Goal: Task Accomplishment & Management: Use online tool/utility

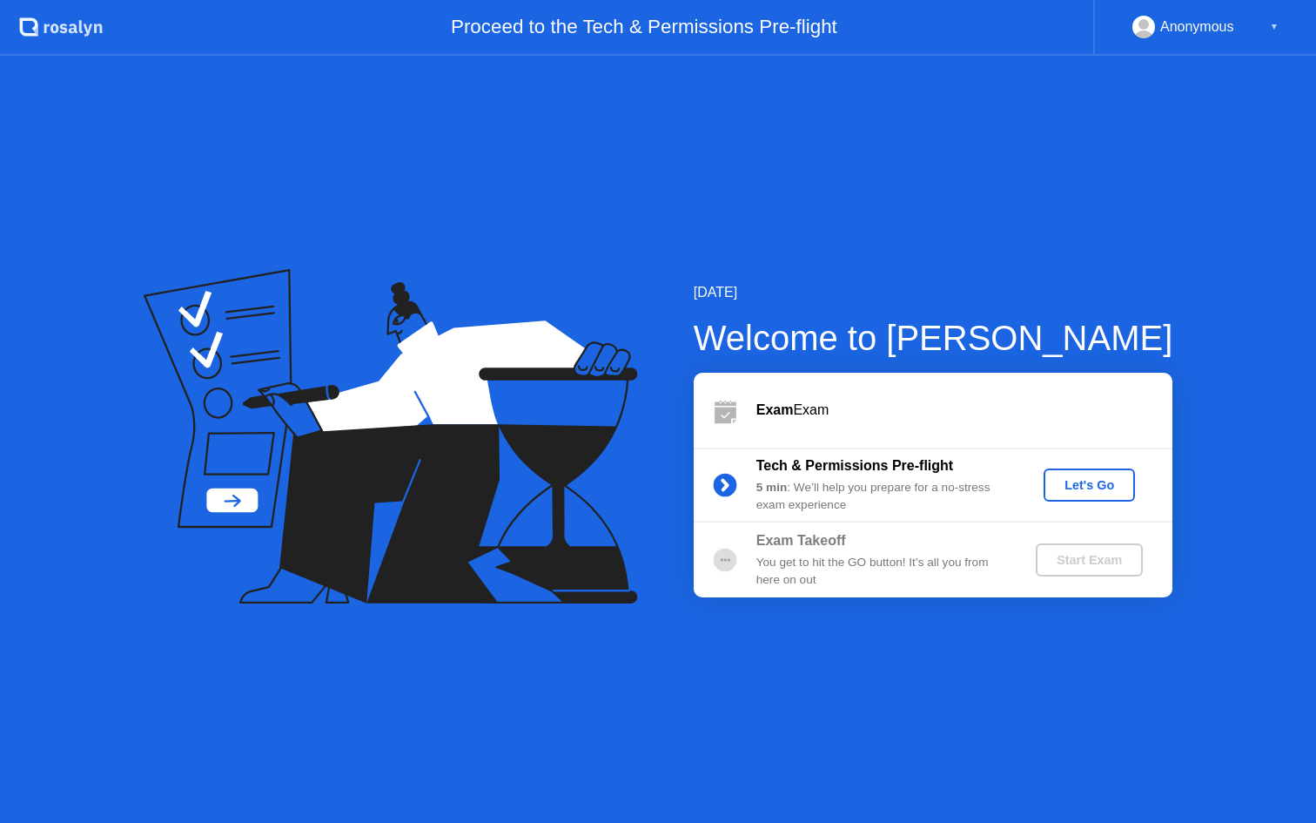
click at [1082, 478] on div "Let's Go" at bounding box center [1089, 485] width 77 height 14
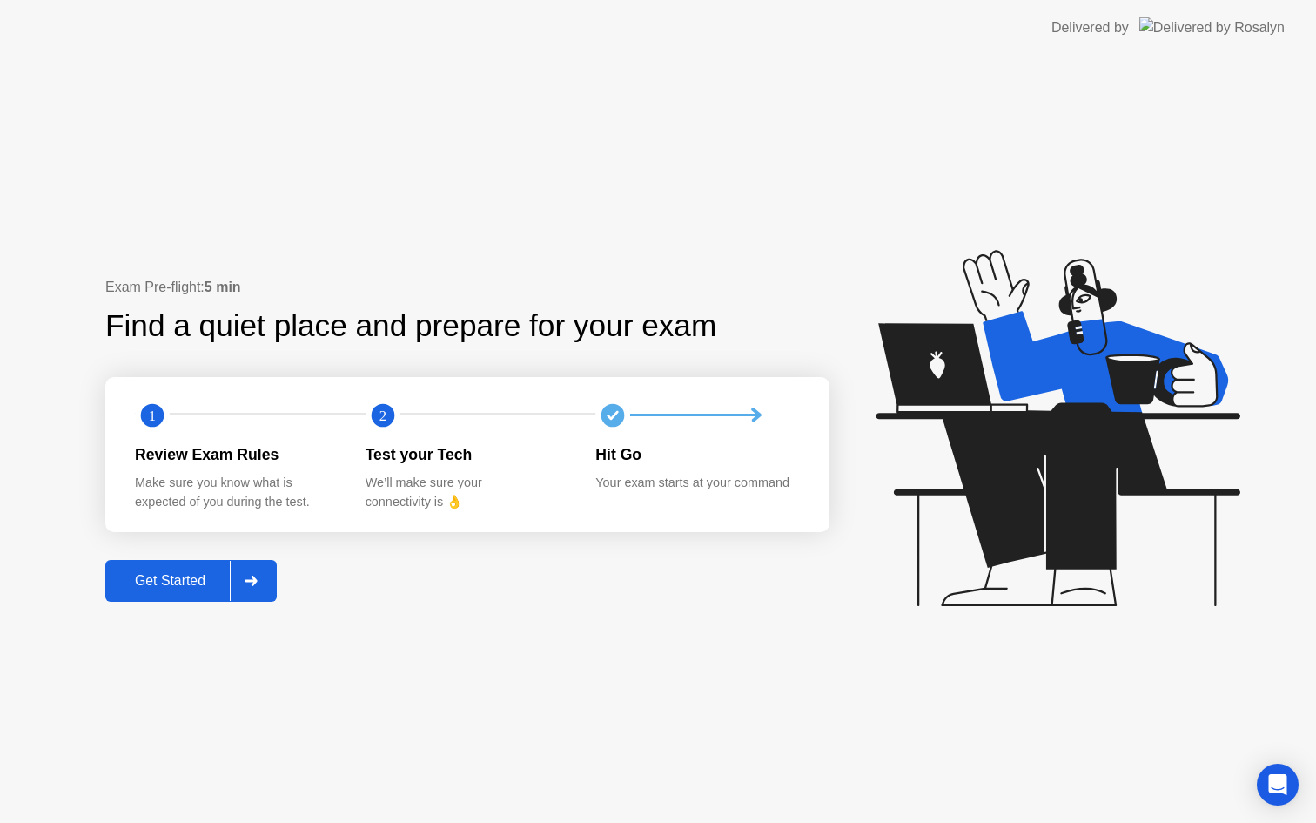
click at [222, 578] on div "Get Started" at bounding box center [170, 581] width 119 height 16
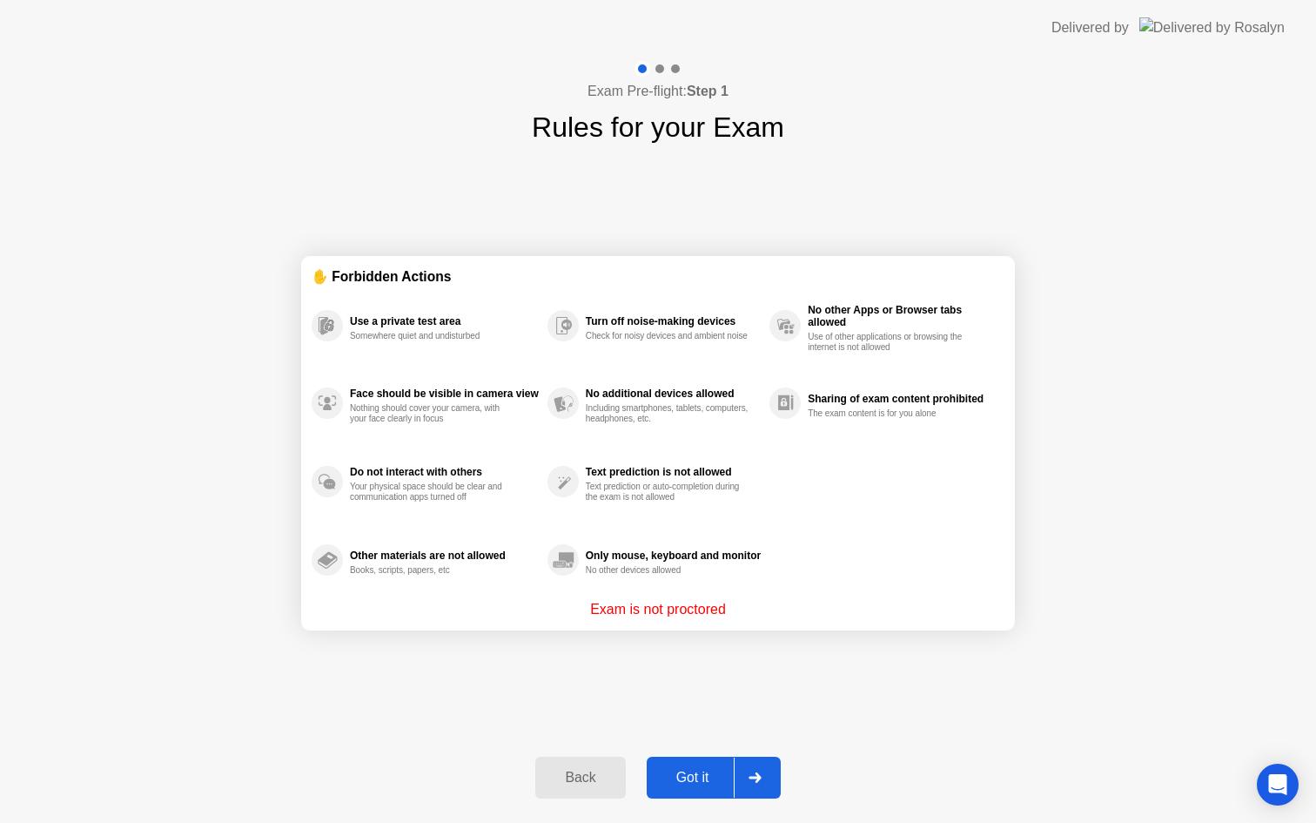
click at [689, 788] on button "Got it" at bounding box center [714, 777] width 134 height 42
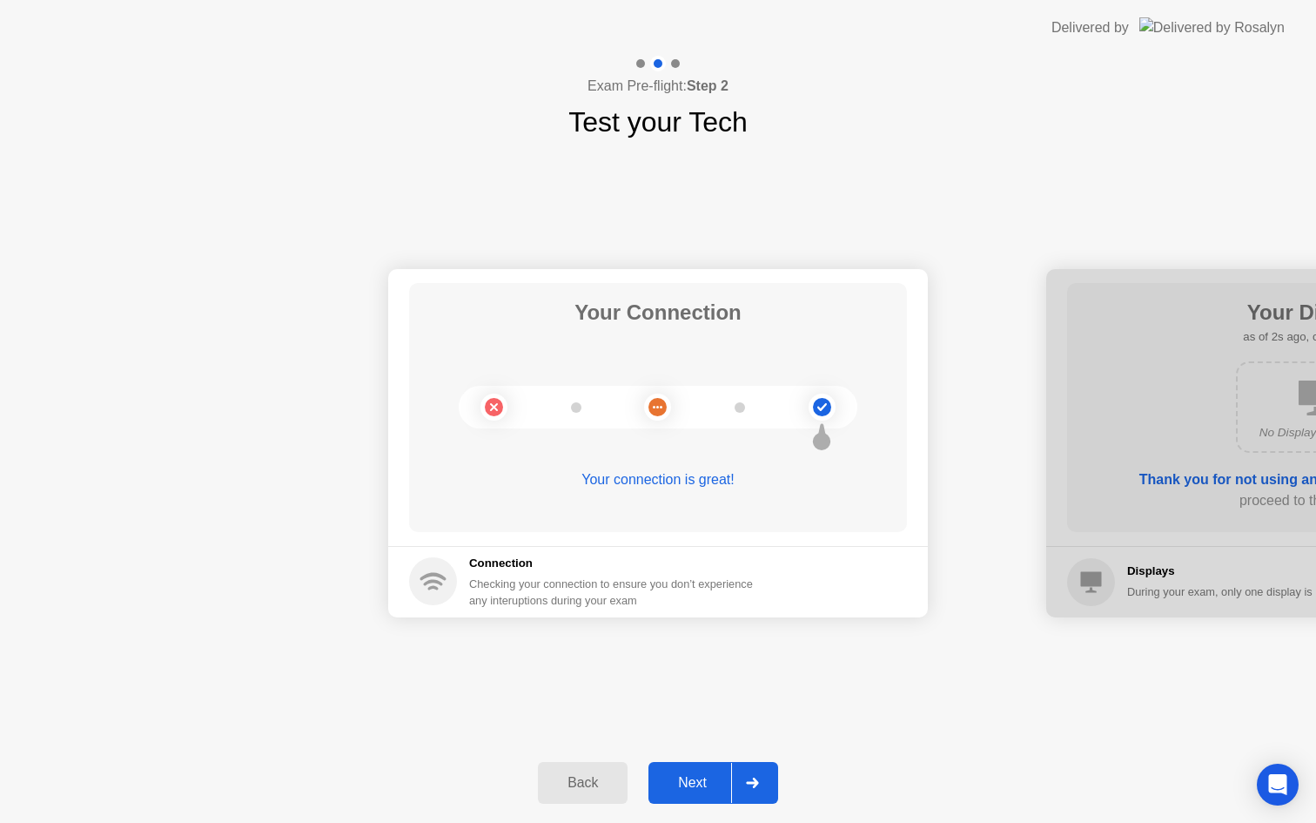
click at [689, 788] on div "Next" at bounding box center [692, 783] width 77 height 16
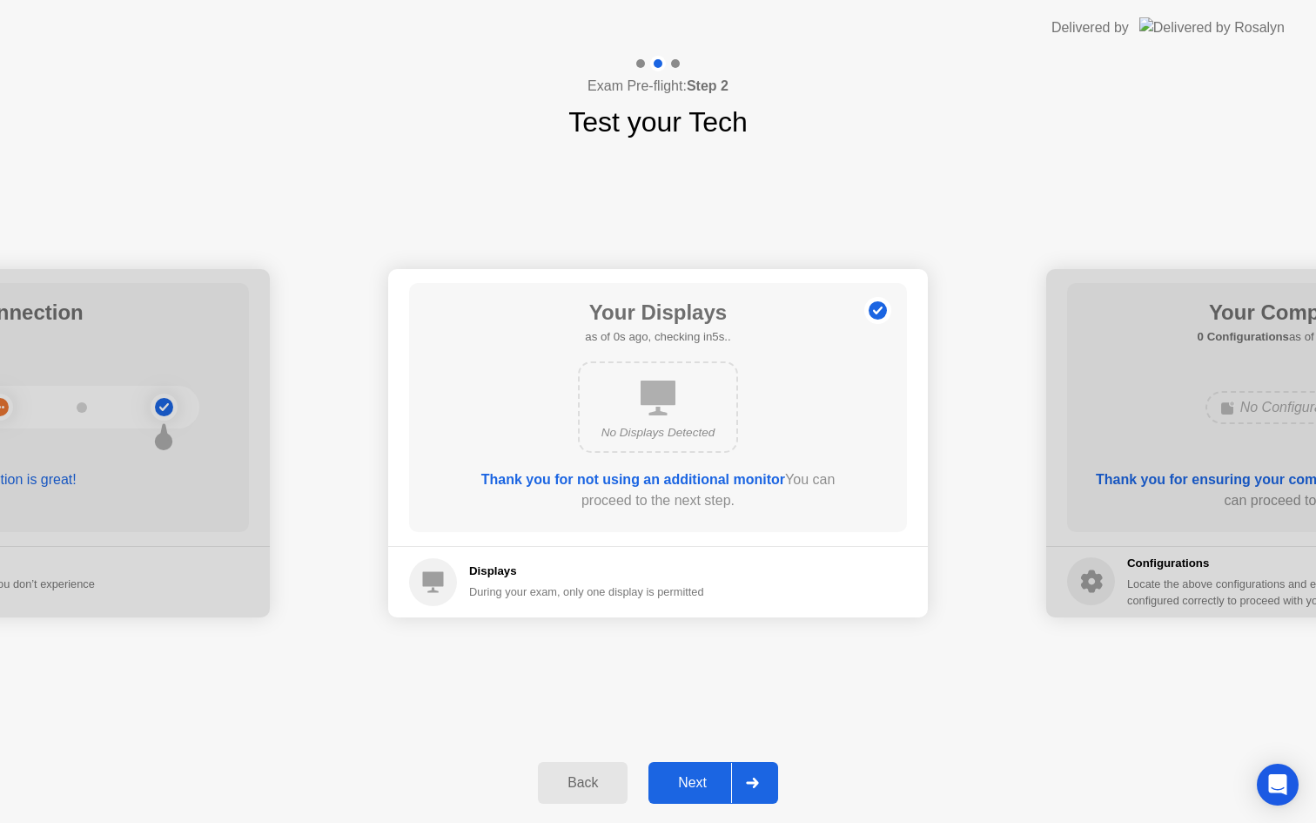
click at [689, 788] on div "Next" at bounding box center [692, 783] width 77 height 16
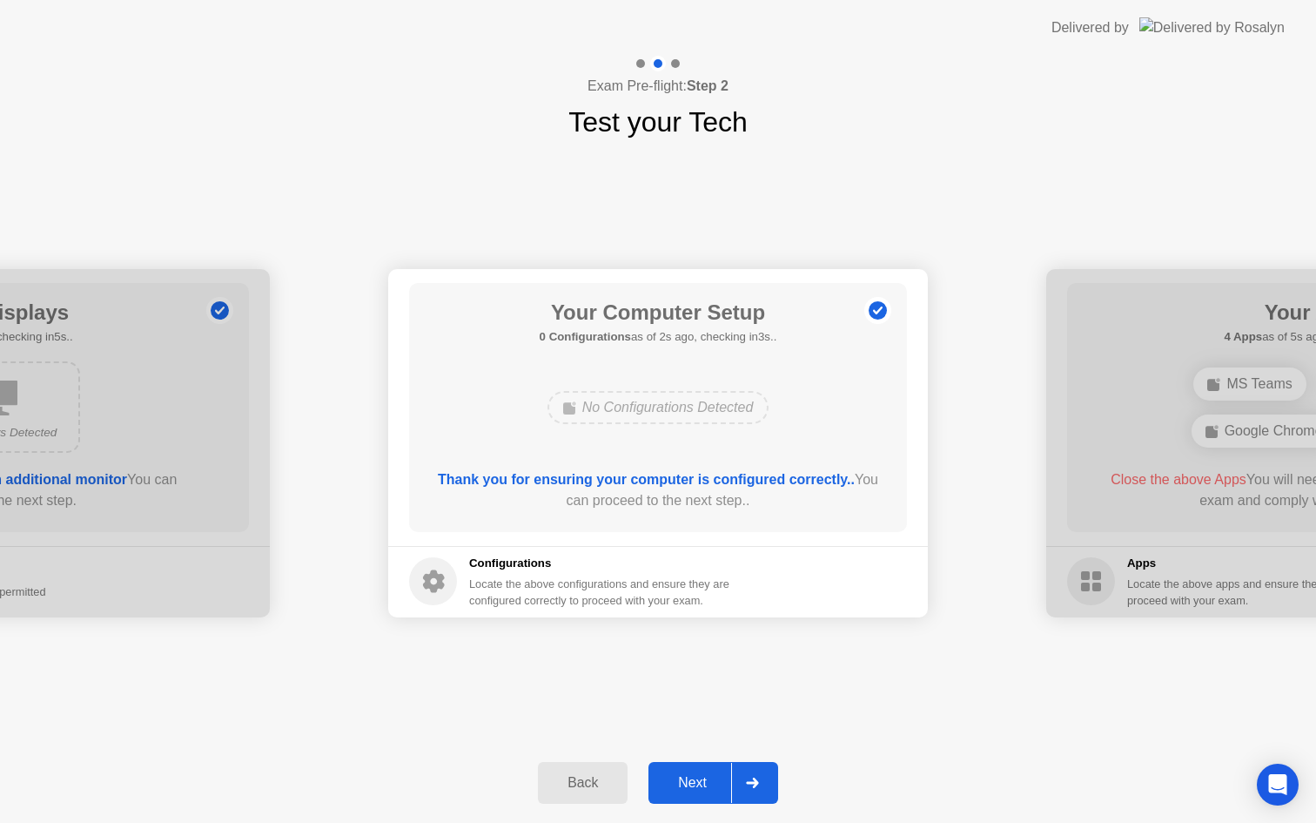
click at [689, 788] on div "Next" at bounding box center [692, 783] width 77 height 16
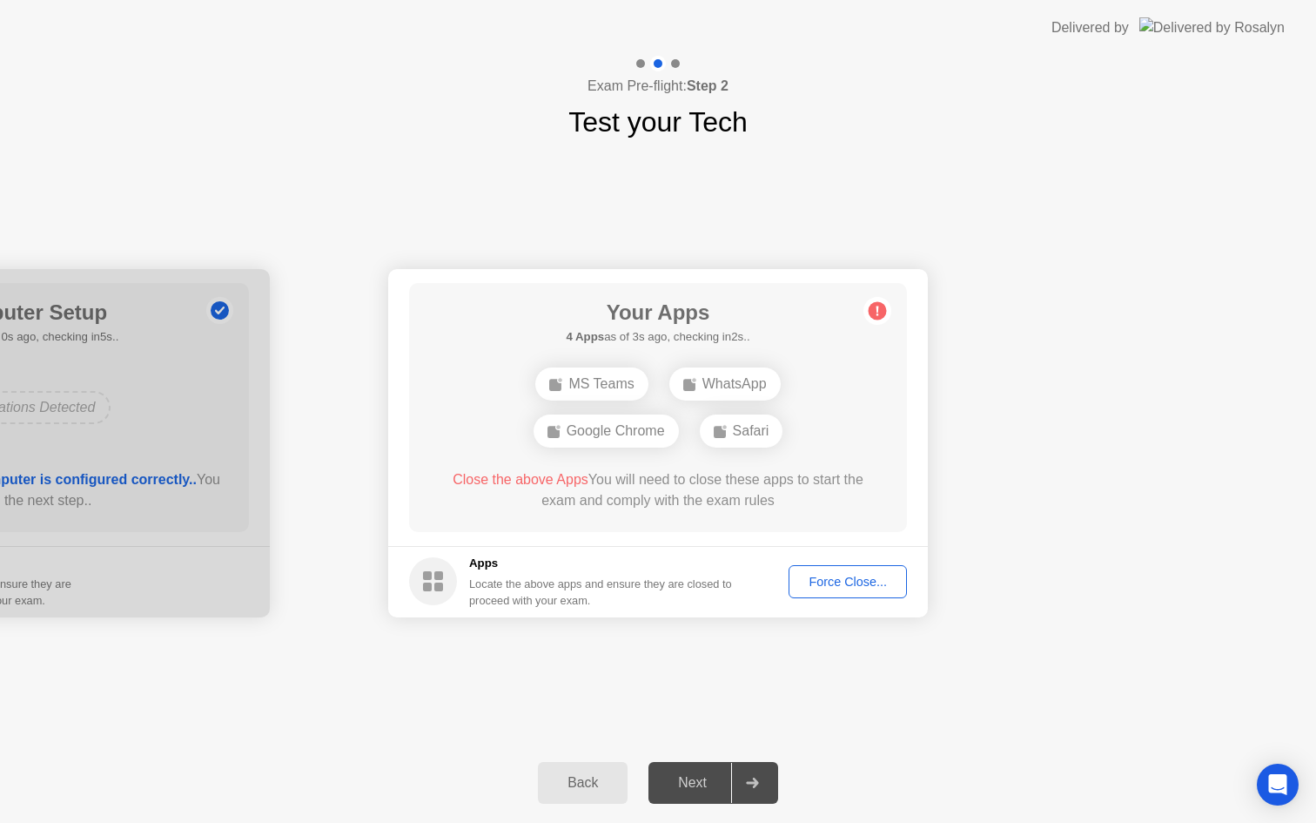
click at [857, 581] on div "Force Close..." at bounding box center [848, 582] width 106 height 14
click at [881, 581] on div "Force Close..." at bounding box center [848, 582] width 106 height 14
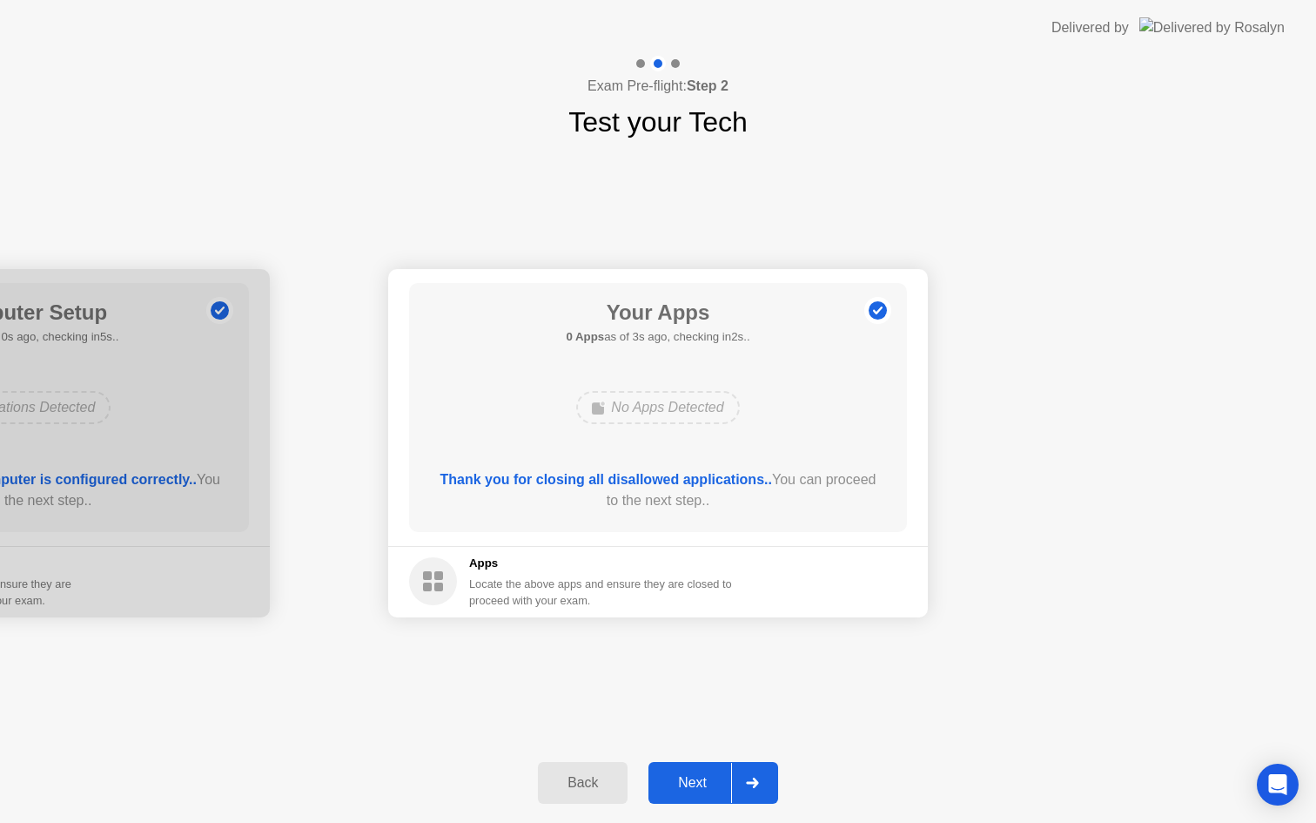
click at [689, 785] on div "Next" at bounding box center [692, 783] width 77 height 16
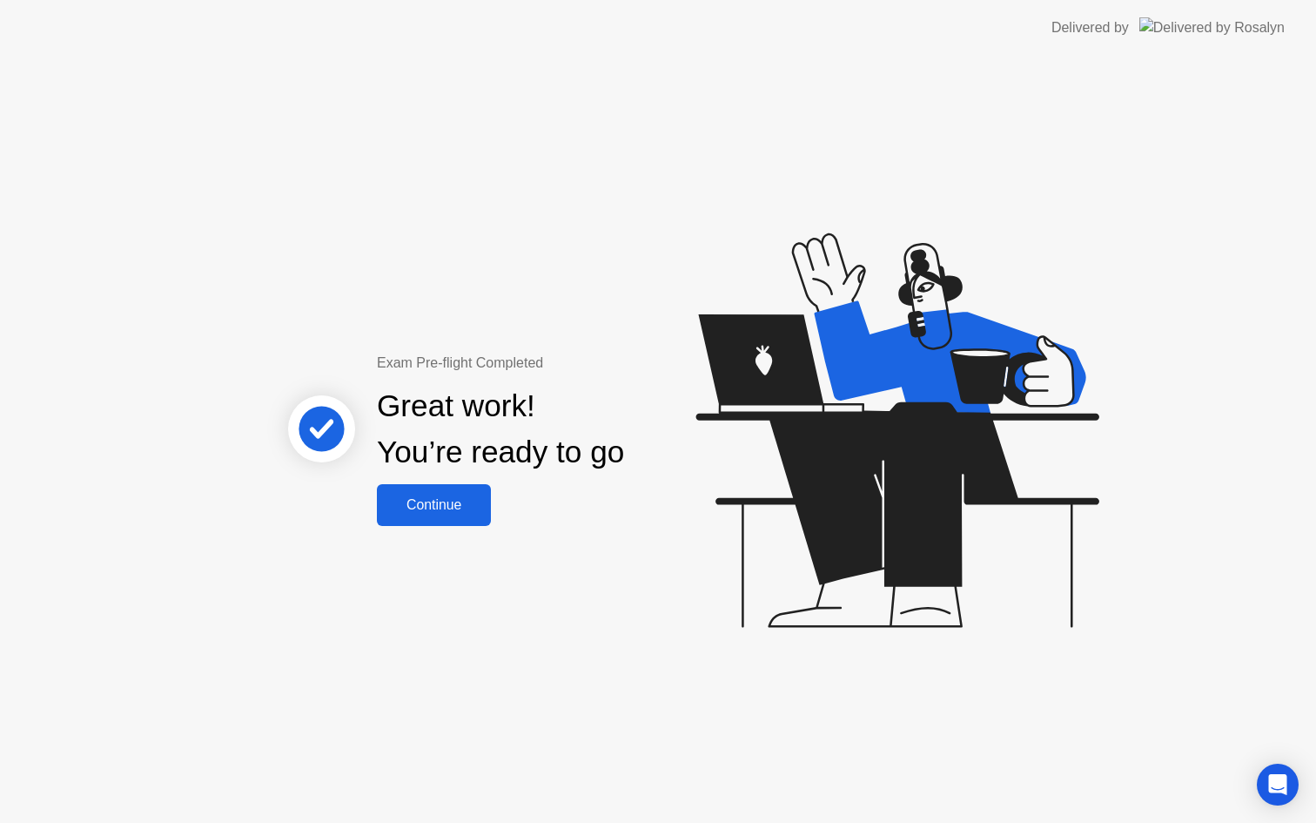
click at [448, 501] on div "Continue" at bounding box center [434, 505] width 104 height 16
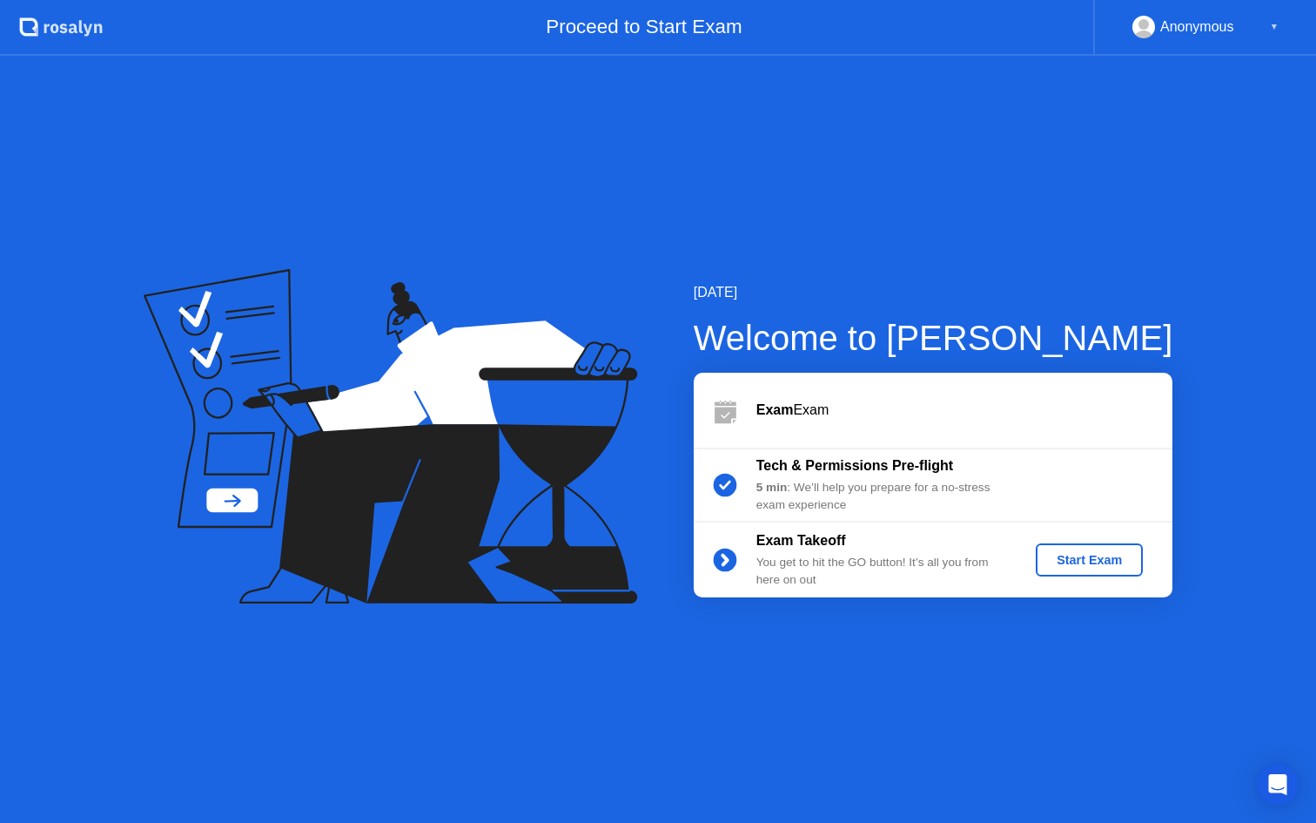
click at [1080, 554] on div "Start Exam" at bounding box center [1089, 560] width 93 height 14
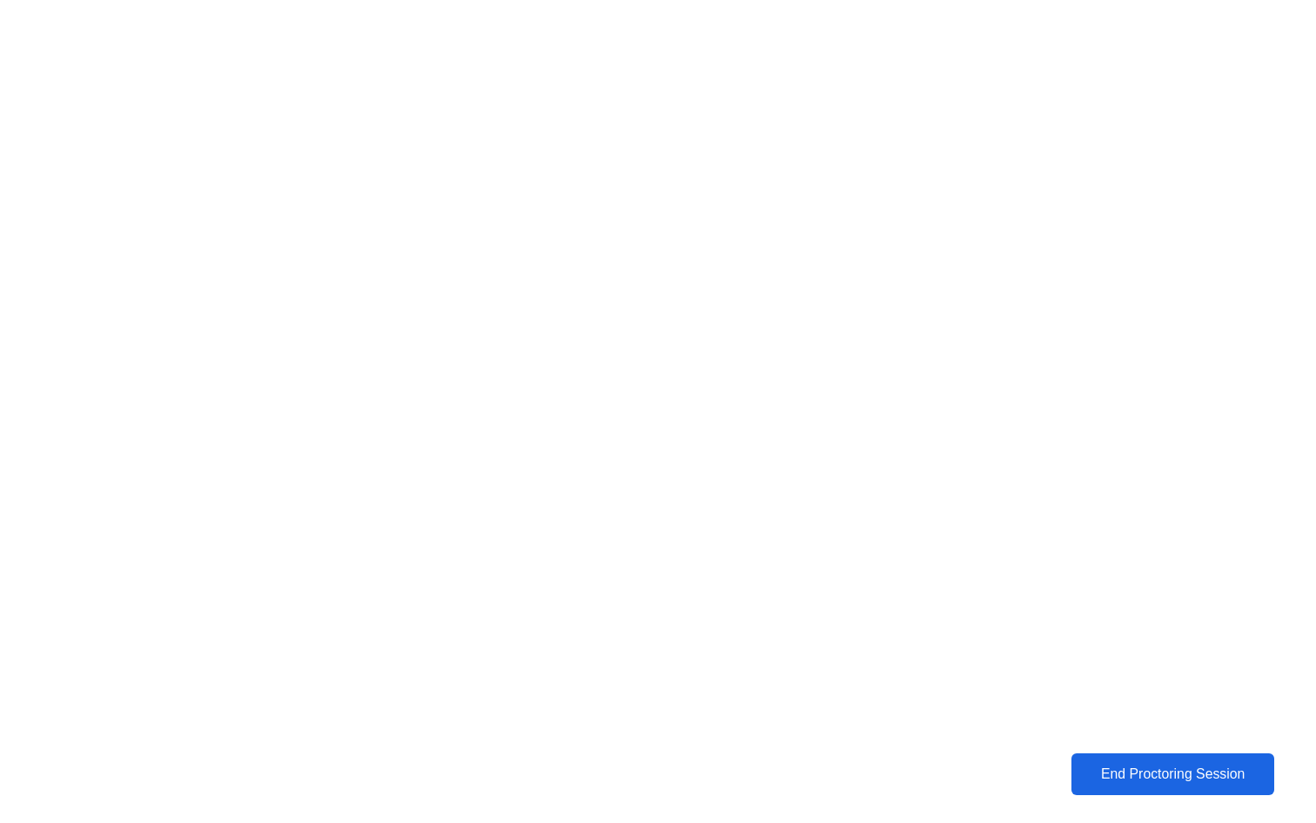
click at [1125, 782] on div "End Proctoring Session" at bounding box center [1173, 774] width 192 height 16
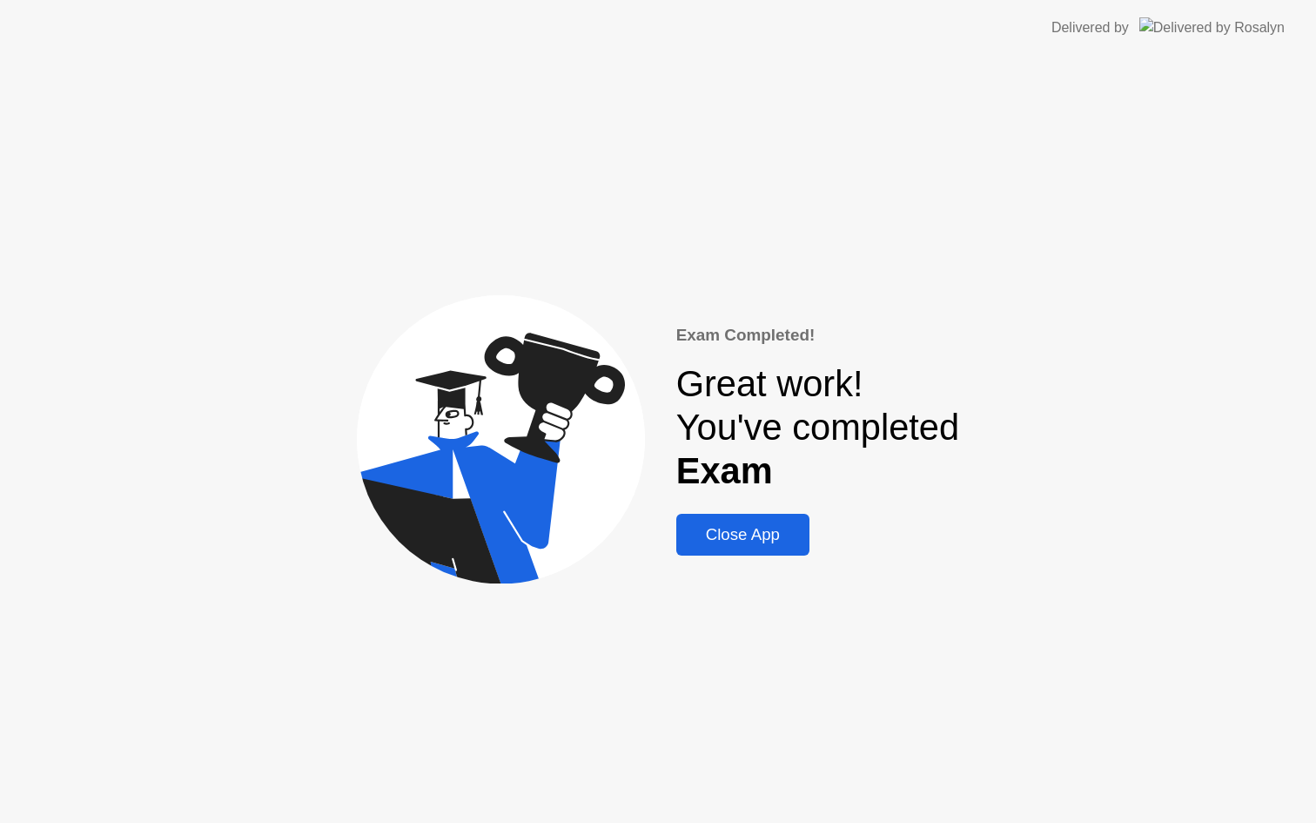
click at [771, 543] on div "Close App" at bounding box center [743, 534] width 123 height 19
